Goal: Submit feedback/report problem: Submit feedback/report problem

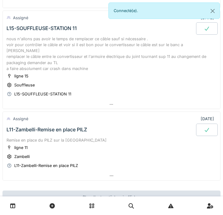
scroll to position [299, 0]
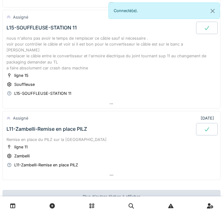
click at [206, 127] on icon at bounding box center [207, 129] width 6 height 5
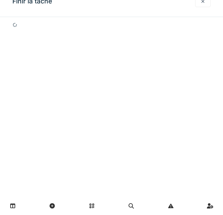
scroll to position [372, 0]
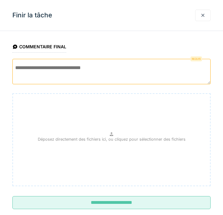
click at [149, 64] on textarea at bounding box center [111, 71] width 199 height 25
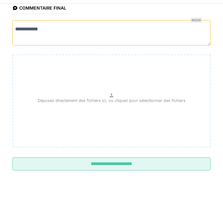
scroll to position [11, 0]
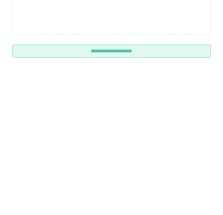
type textarea "**********"
click at [123, 185] on input "**********" at bounding box center [111, 191] width 199 height 13
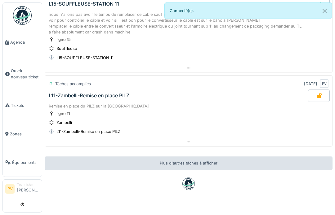
scroll to position [322, 0]
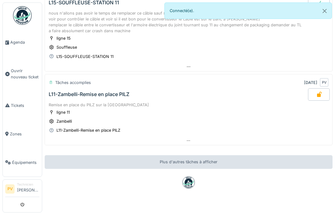
click at [16, 40] on span "Agenda" at bounding box center [24, 42] width 29 height 6
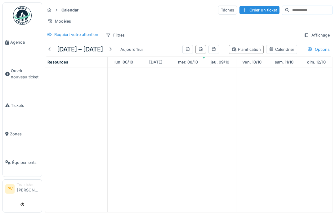
click at [21, 160] on span "Équipements" at bounding box center [25, 163] width 27 height 6
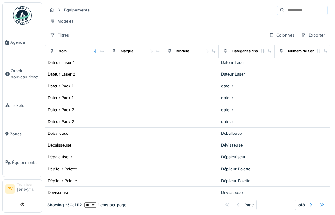
scroll to position [450, 0]
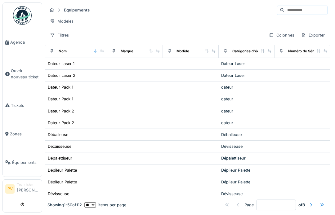
click at [324, 204] on div at bounding box center [322, 205] width 5 height 6
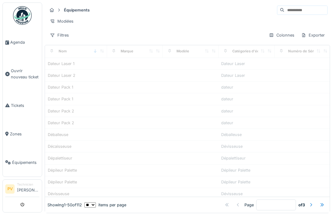
type input "*"
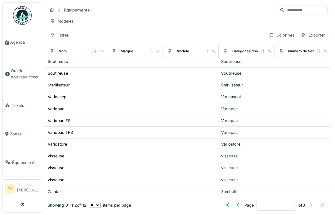
scroll to position [1, 0]
